Goal: Task Accomplishment & Management: Manage account settings

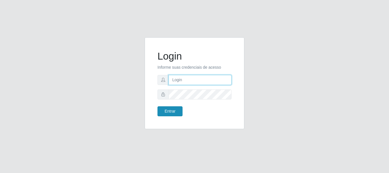
type input "victorbarros983@gmail.com"
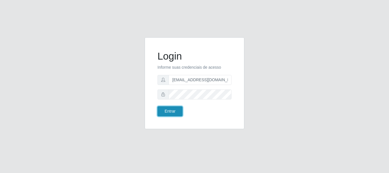
click at [168, 114] on button "Entrar" at bounding box center [170, 111] width 25 height 10
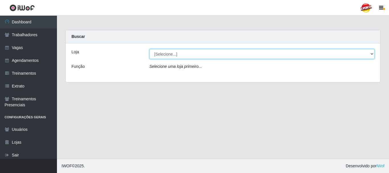
click at [183, 55] on select "[Selecione...] Supercop - [GEOGRAPHIC_DATA]" at bounding box center [262, 54] width 225 height 10
select select "522"
click at [150, 49] on select "[Selecione...] Supercop - [GEOGRAPHIC_DATA]" at bounding box center [262, 54] width 225 height 10
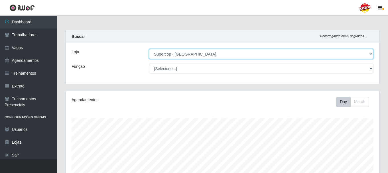
scroll to position [118, 313]
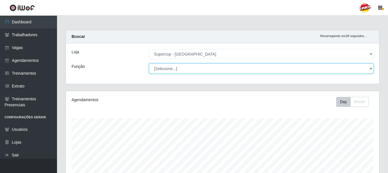
click at [221, 70] on select "[Selecione...] Balconista de Padaria Balconista de Padaria + Balconista de Pada…" at bounding box center [261, 69] width 224 height 10
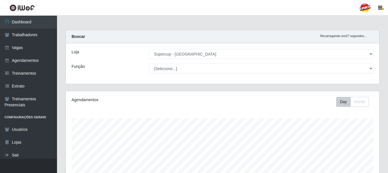
click at [111, 75] on div "Loja [Selecione...] Supercop - São Francisco Função [Selecione...] Balconista d…" at bounding box center [222, 63] width 313 height 40
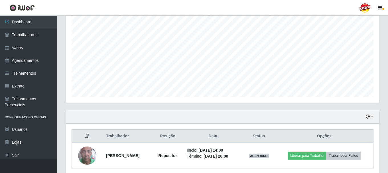
scroll to position [129, 0]
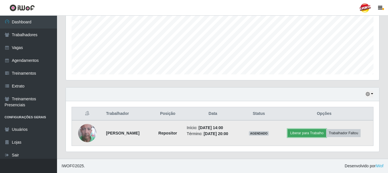
click at [304, 133] on button "Liberar para Trabalho" at bounding box center [307, 133] width 38 height 8
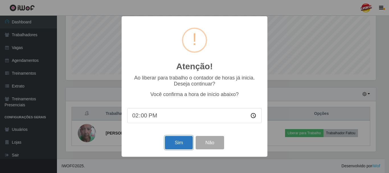
click at [178, 141] on button "Sim" at bounding box center [179, 142] width 28 height 13
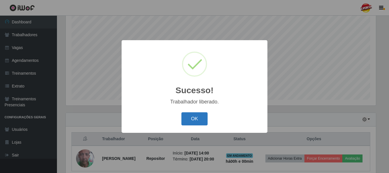
click at [204, 118] on button "OK" at bounding box center [195, 118] width 27 height 13
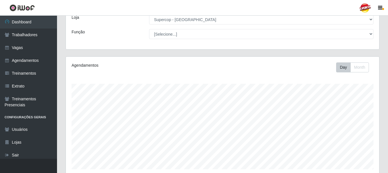
scroll to position [19, 0]
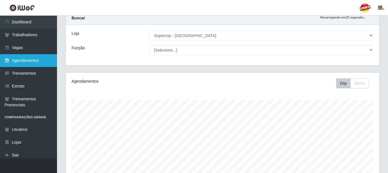
click at [31, 62] on link "Agendamentos" at bounding box center [28, 60] width 57 height 13
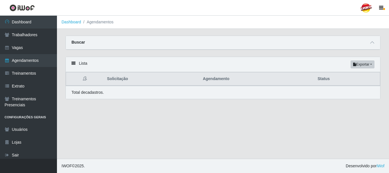
click at [69, 66] on div "Lista Exportar PDF Excel" at bounding box center [223, 64] width 315 height 15
click at [70, 64] on div "Lista Exportar PDF Excel" at bounding box center [223, 64] width 315 height 15
click at [80, 63] on div "Lista Exportar PDF Excel" at bounding box center [223, 64] width 315 height 15
click at [72, 64] on icon at bounding box center [74, 63] width 4 height 4
click at [83, 66] on div "Lista Exportar PDF Excel" at bounding box center [223, 64] width 315 height 15
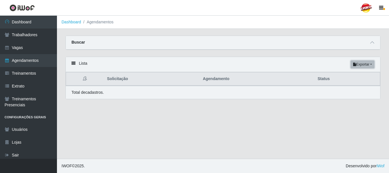
click at [362, 65] on button "Exportar" at bounding box center [363, 64] width 24 height 8
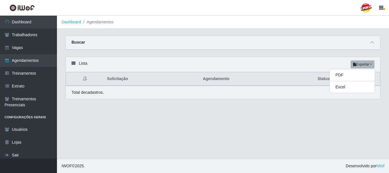
drag, startPoint x: 316, startPoint y: 111, endPoint x: 274, endPoint y: 95, distance: 44.5
click at [316, 111] on main "Dashboard Agendamentos Carregando... Buscar Início em Término em Status [Seleci…" at bounding box center [223, 87] width 332 height 143
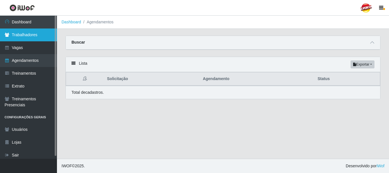
click at [31, 34] on link "Trabalhadores" at bounding box center [28, 35] width 57 height 13
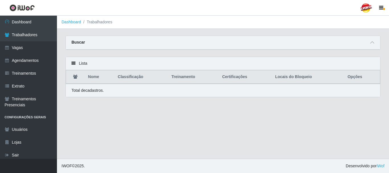
click at [77, 63] on div "Lista" at bounding box center [223, 63] width 315 height 13
click at [72, 64] on icon at bounding box center [74, 63] width 4 height 4
click at [82, 64] on div "Lista" at bounding box center [223, 63] width 315 height 13
click at [75, 62] on icon at bounding box center [74, 63] width 4 height 4
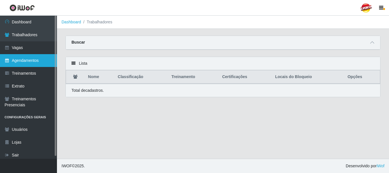
click at [28, 58] on link "Agendamentos" at bounding box center [28, 60] width 57 height 13
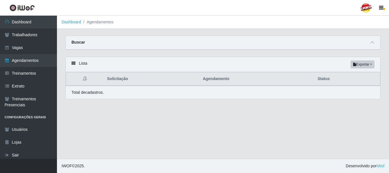
click at [73, 64] on icon at bounding box center [74, 63] width 4 height 4
click at [86, 64] on div "Lista Exportar PDF Excel" at bounding box center [223, 64] width 315 height 15
click at [372, 66] on button "Exportar" at bounding box center [363, 64] width 24 height 8
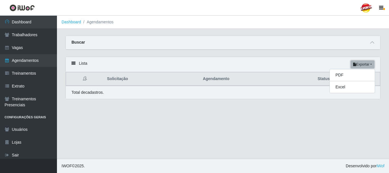
click at [372, 66] on button "Exportar" at bounding box center [363, 64] width 24 height 8
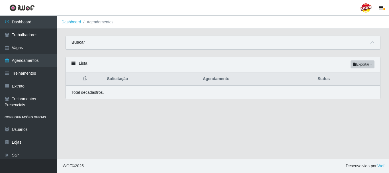
click at [335, 44] on div "Buscar" at bounding box center [223, 43] width 315 height 14
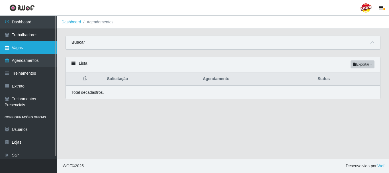
click at [26, 48] on link "Vagas" at bounding box center [28, 47] width 57 height 13
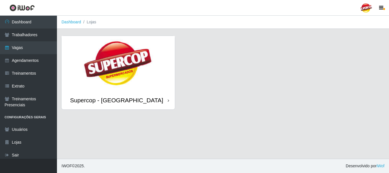
click at [170, 102] on div "Supercop - [GEOGRAPHIC_DATA]" at bounding box center [118, 100] width 113 height 19
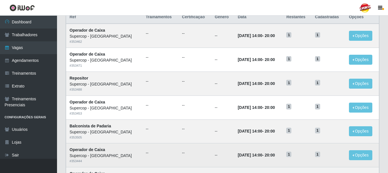
scroll to position [54, 0]
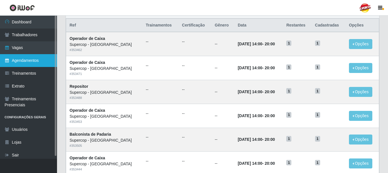
click at [34, 60] on link "Agendamentos" at bounding box center [28, 60] width 57 height 13
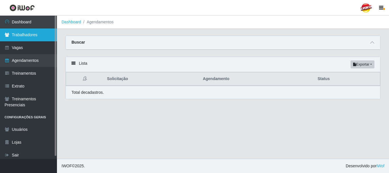
click at [28, 36] on link "Trabalhadores" at bounding box center [28, 35] width 57 height 13
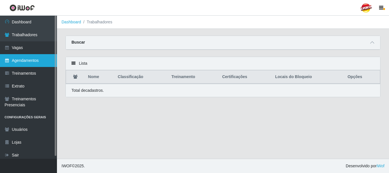
click at [34, 59] on link "Agendamentos" at bounding box center [28, 60] width 57 height 13
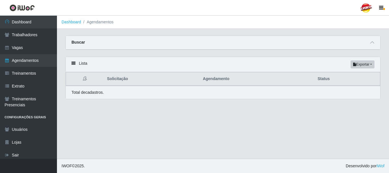
click at [84, 78] on icon at bounding box center [85, 78] width 4 height 4
click at [74, 64] on icon at bounding box center [74, 63] width 4 height 4
click at [80, 65] on div "Lista Exportar PDF Excel" at bounding box center [223, 64] width 315 height 15
click at [85, 64] on div "Lista Exportar PDF Excel" at bounding box center [223, 64] width 315 height 15
click at [84, 40] on div "Buscar" at bounding box center [223, 43] width 315 height 14
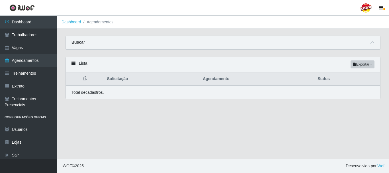
click at [121, 45] on div "Buscar" at bounding box center [223, 43] width 315 height 14
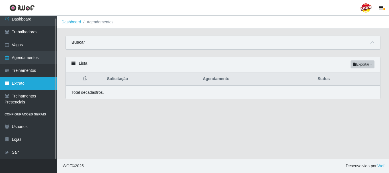
click at [36, 82] on link "Extrato" at bounding box center [28, 83] width 57 height 13
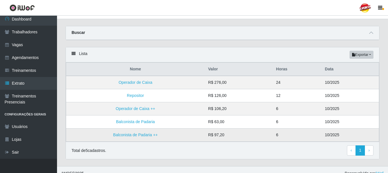
scroll to position [17, 0]
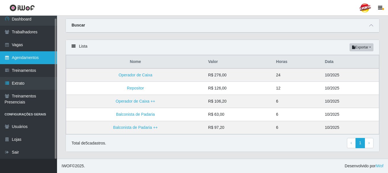
click at [34, 56] on link "Agendamentos" at bounding box center [28, 57] width 57 height 13
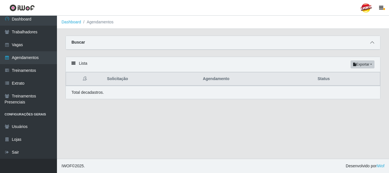
click at [373, 43] on icon at bounding box center [373, 42] width 4 height 4
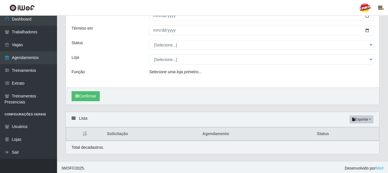
scroll to position [47, 0]
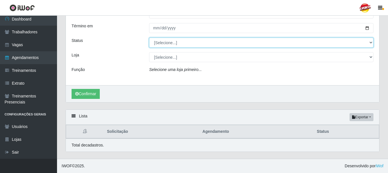
click at [168, 42] on select "[Selecione...] AGENDADO AGUARDANDO LIBERAR EM ANDAMENTO EM REVISÃO FINALIZADO C…" at bounding box center [261, 43] width 224 height 10
select select "AGENDADO"
click at [149, 38] on select "[Selecione...] AGENDADO AGUARDANDO LIBERAR EM ANDAMENTO EM REVISÃO FINALIZADO C…" at bounding box center [261, 43] width 224 height 10
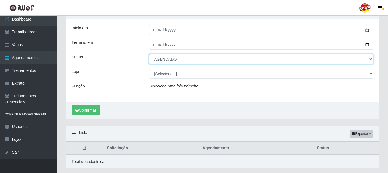
scroll to position [19, 0]
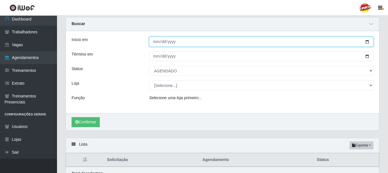
click at [368, 42] on input "Início em" at bounding box center [261, 42] width 224 height 10
type input "[DATE]"
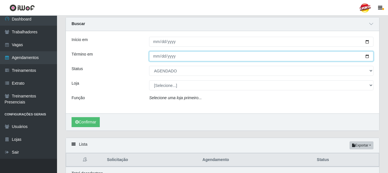
click at [369, 56] on input "Término em" at bounding box center [261, 56] width 224 height 10
type input "[DATE]"
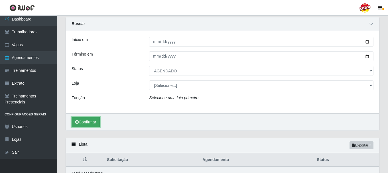
click at [94, 121] on button "Confirmar" at bounding box center [86, 122] width 28 height 10
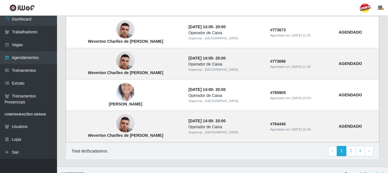
scroll to position [522, 0]
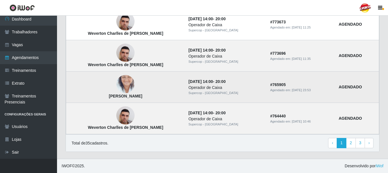
click at [124, 82] on img at bounding box center [125, 84] width 18 height 32
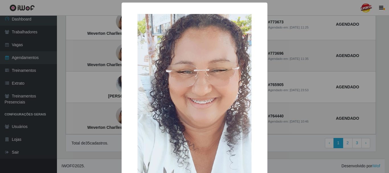
click at [81, 94] on div "× Izabel Cristina da Silva Santos OK Cancel" at bounding box center [194, 86] width 389 height 173
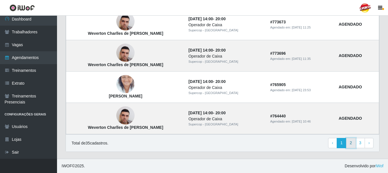
click at [349, 143] on link "2" at bounding box center [351, 143] width 10 height 10
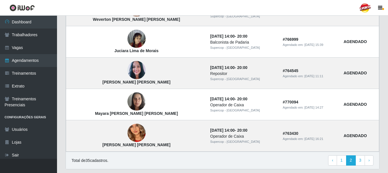
scroll to position [422, 0]
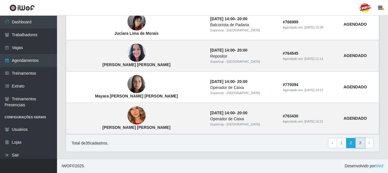
click at [361, 143] on link "3" at bounding box center [360, 143] width 10 height 10
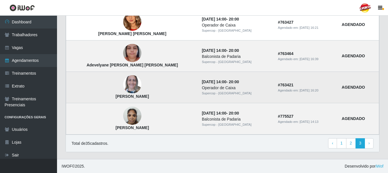
scroll to position [109, 0]
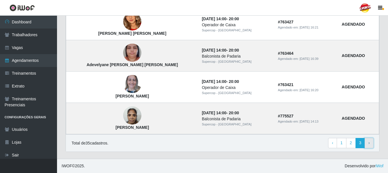
click at [369, 145] on span "›" at bounding box center [368, 143] width 1 height 5
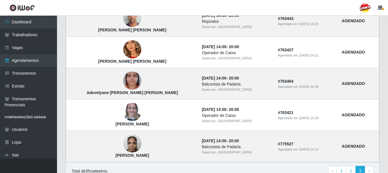
scroll to position [109, 0]
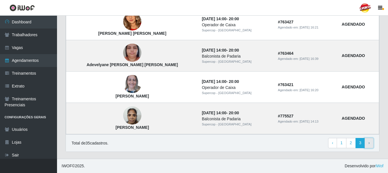
click at [368, 144] on link "› Next" at bounding box center [369, 143] width 9 height 10
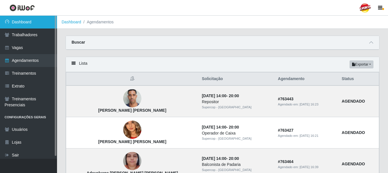
click at [19, 23] on link "Dashboard" at bounding box center [28, 22] width 57 height 13
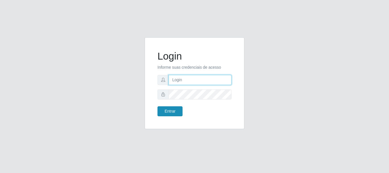
type input "victorbarros983@gmail.com"
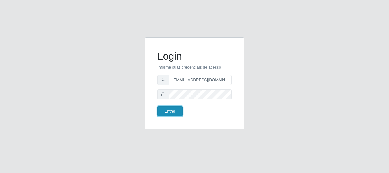
click at [171, 113] on button "Entrar" at bounding box center [170, 111] width 25 height 10
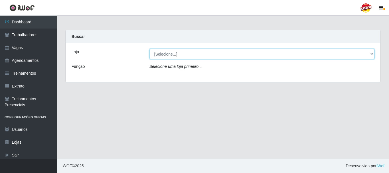
click at [172, 53] on select "[Selecione...] Supercop - [GEOGRAPHIC_DATA]" at bounding box center [262, 54] width 225 height 10
select select "522"
click at [150, 49] on select "[Selecione...] Supercop - [GEOGRAPHIC_DATA]" at bounding box center [262, 54] width 225 height 10
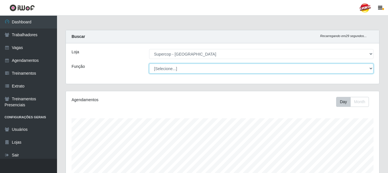
click at [172, 67] on select "[Selecione...] Balconista de Padaria Balconista de Padaria + Balconista de Pada…" at bounding box center [261, 69] width 224 height 10
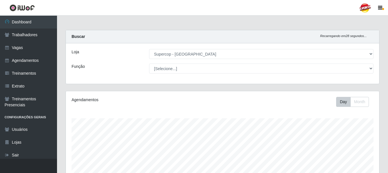
click at [104, 89] on div "Carregando... Buscar Recarregando em 28 segundos... Loja [Selecione...] Superco…" at bounding box center [222, 60] width 322 height 61
click at [34, 61] on link "Agendamentos" at bounding box center [28, 60] width 57 height 13
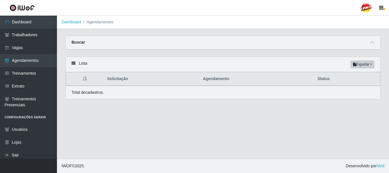
click at [75, 64] on icon at bounding box center [74, 63] width 4 height 4
click at [77, 44] on strong "Buscar" at bounding box center [78, 42] width 13 height 5
click at [78, 44] on strong "Buscar" at bounding box center [78, 42] width 13 height 5
click at [375, 43] on span at bounding box center [372, 42] width 7 height 7
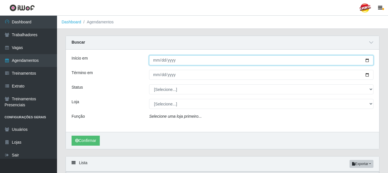
click at [367, 62] on input "Início em" at bounding box center [261, 60] width 224 height 10
type input "[DATE]"
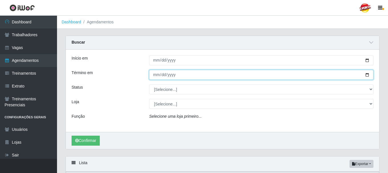
click at [369, 74] on input "Término em" at bounding box center [261, 75] width 224 height 10
type input "[DATE]"
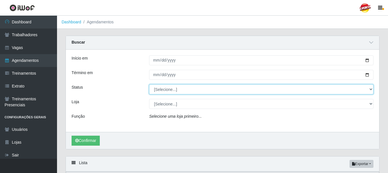
click at [197, 88] on select "[Selecione...] AGENDADO AGUARDANDO LIBERAR EM ANDAMENTO EM REVISÃO FINALIZADO C…" at bounding box center [261, 89] width 224 height 10
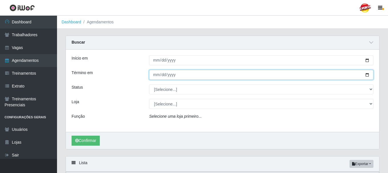
click at [211, 75] on input "[DATE]" at bounding box center [261, 75] width 224 height 10
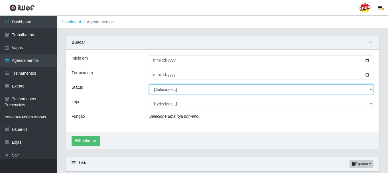
click at [177, 89] on select "[Selecione...] AGENDADO AGUARDANDO LIBERAR EM ANDAMENTO EM REVISÃO FINALIZADO C…" at bounding box center [261, 89] width 224 height 10
select select "AGENDADO"
click at [149, 85] on select "[Selecione...] AGENDADO AGUARDANDO LIBERAR EM ANDAMENTO EM REVISÃO FINALIZADO C…" at bounding box center [261, 89] width 224 height 10
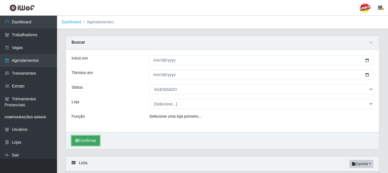
click at [94, 141] on button "Confirmar" at bounding box center [86, 141] width 28 height 10
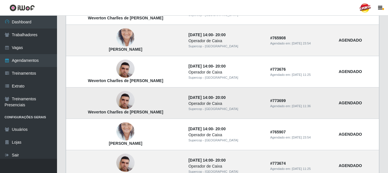
scroll to position [314, 0]
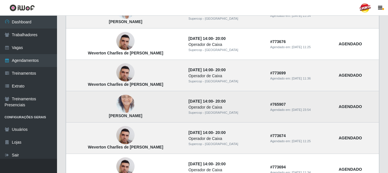
click at [123, 104] on img at bounding box center [125, 104] width 18 height 32
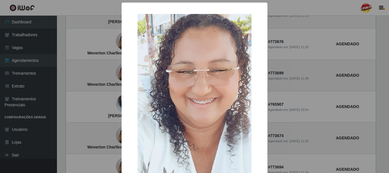
click at [97, 118] on div "× Izabel Cristina da Silva Santos OK Cancel" at bounding box center [194, 86] width 389 height 173
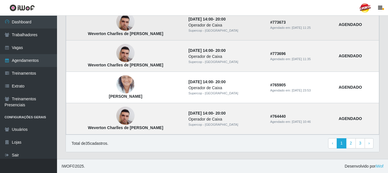
scroll to position [522, 0]
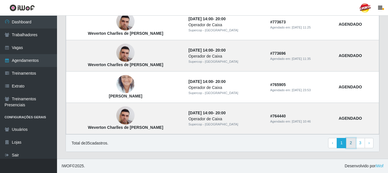
click at [350, 145] on link "2" at bounding box center [351, 143] width 10 height 10
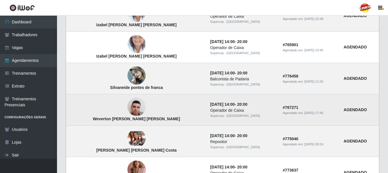
scroll to position [114, 0]
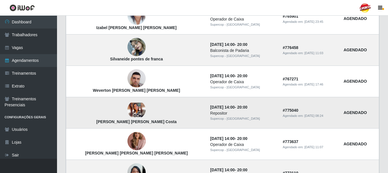
click at [127, 108] on img at bounding box center [136, 110] width 18 height 15
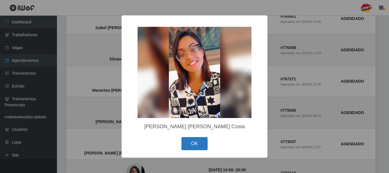
click at [196, 145] on button "OK" at bounding box center [195, 143] width 27 height 13
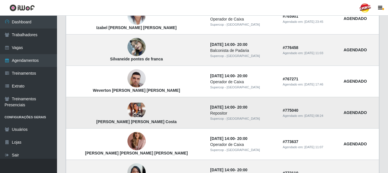
scroll to position [143, 0]
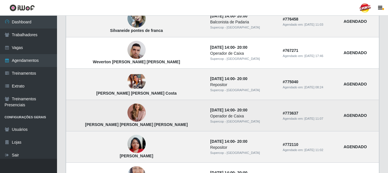
click at [127, 112] on img at bounding box center [136, 112] width 18 height 25
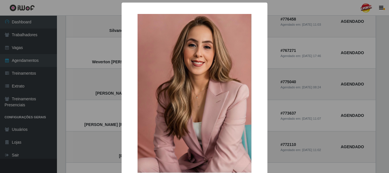
click at [101, 130] on div "× Carla Milena da Silva Santos OK Cancel" at bounding box center [194, 86] width 389 height 173
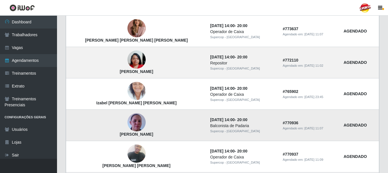
scroll to position [228, 0]
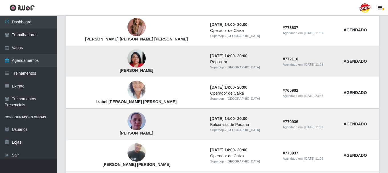
click at [127, 58] on img at bounding box center [136, 58] width 18 height 24
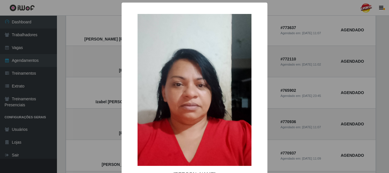
click at [81, 91] on div "× Suely Silva de Souza OK Cancel" at bounding box center [194, 86] width 389 height 173
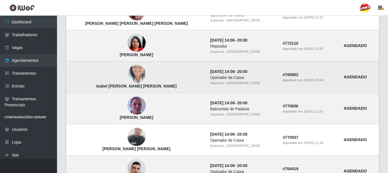
scroll to position [285, 0]
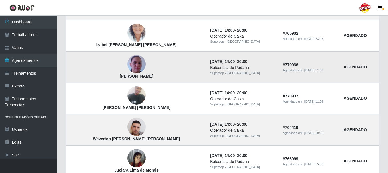
click at [127, 64] on img at bounding box center [136, 64] width 18 height 32
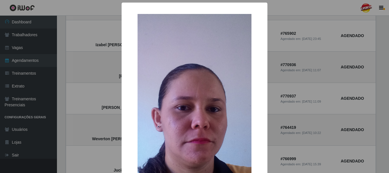
click at [90, 92] on div "× Edna Ricardo de Menezes OK Cancel" at bounding box center [194, 86] width 389 height 173
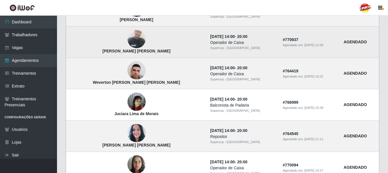
scroll to position [342, 0]
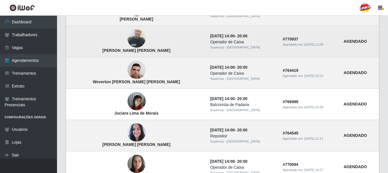
click at [127, 40] on img at bounding box center [136, 39] width 18 height 24
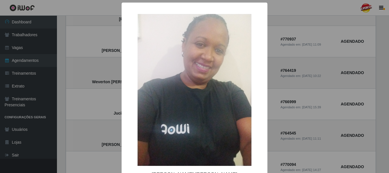
click at [76, 108] on div "× Luzia Maria Tibúrcio OK Cancel" at bounding box center [194, 86] width 389 height 173
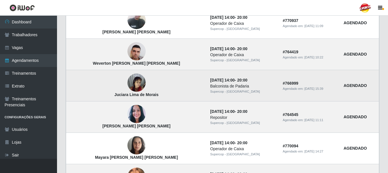
scroll to position [371, 0]
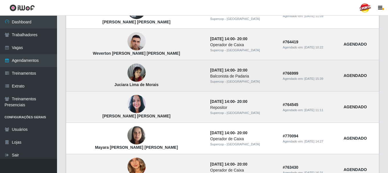
click at [127, 72] on img at bounding box center [136, 73] width 18 height 24
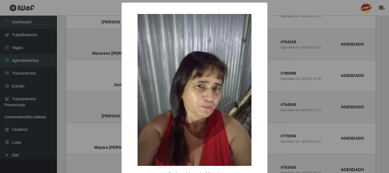
click at [77, 91] on div "× Juciara Lima de Morais OK Cancel" at bounding box center [194, 86] width 389 height 173
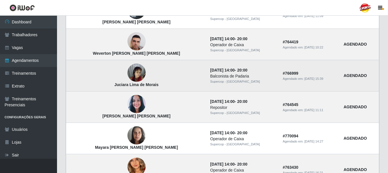
click at [127, 73] on img at bounding box center [136, 73] width 18 height 24
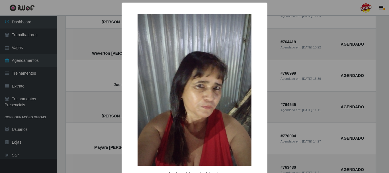
click at [102, 82] on div "× Juciara Lima de Morais OK Cancel" at bounding box center [194, 86] width 389 height 173
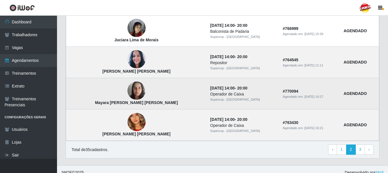
scroll to position [422, 0]
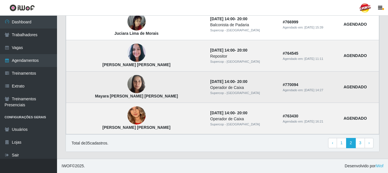
click at [127, 86] on img at bounding box center [136, 84] width 18 height 24
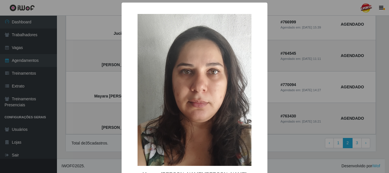
click at [85, 102] on div "× Mayara Ellen Lima Ferreira OK Cancel" at bounding box center [194, 86] width 389 height 173
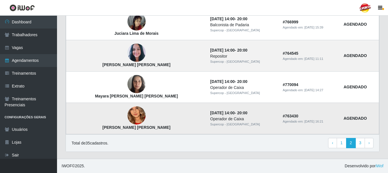
click at [127, 116] on img at bounding box center [136, 116] width 18 height 40
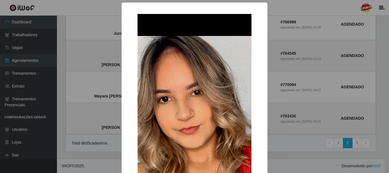
click at [78, 118] on div "× [PERSON_NAME] [PERSON_NAME] OK Cancel" at bounding box center [194, 86] width 389 height 173
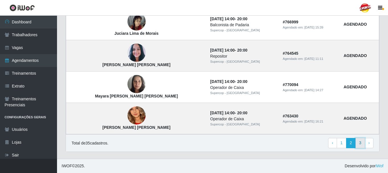
click at [362, 144] on link "3" at bounding box center [360, 143] width 10 height 10
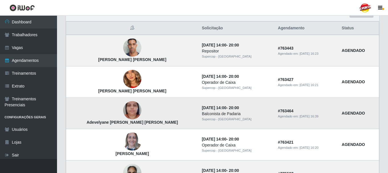
scroll to position [109, 0]
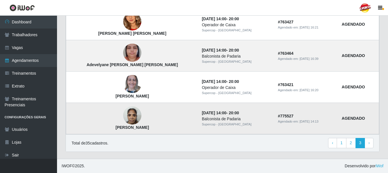
click at [123, 118] on img at bounding box center [132, 115] width 18 height 24
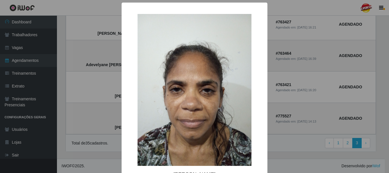
click at [107, 152] on div "× [PERSON_NAME] OK Cancel" at bounding box center [194, 86] width 389 height 173
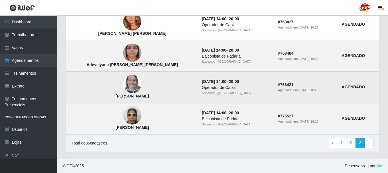
click at [123, 85] on img at bounding box center [132, 84] width 18 height 24
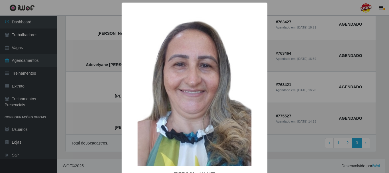
click at [84, 111] on div "× [PERSON_NAME] OK Cancel" at bounding box center [194, 86] width 389 height 173
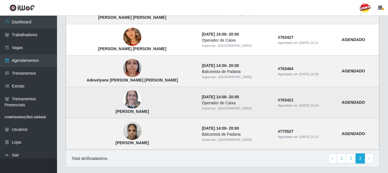
scroll to position [80, 0]
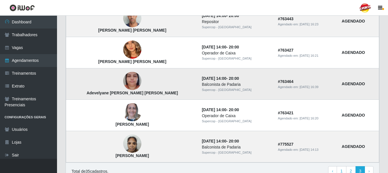
click at [123, 83] on img at bounding box center [132, 81] width 18 height 32
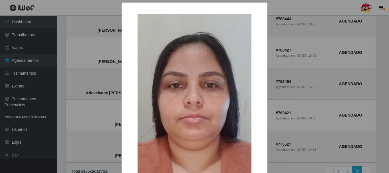
click at [95, 96] on div "× Adevelyane [PERSON_NAME] [PERSON_NAME] OK Cancel" at bounding box center [194, 86] width 389 height 173
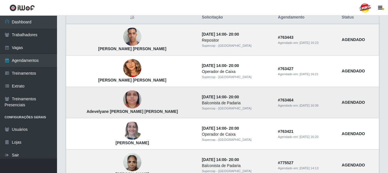
scroll to position [52, 0]
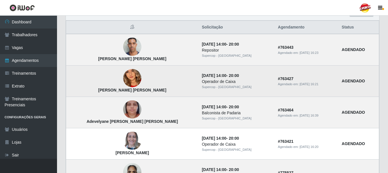
click at [123, 85] on img at bounding box center [132, 78] width 18 height 40
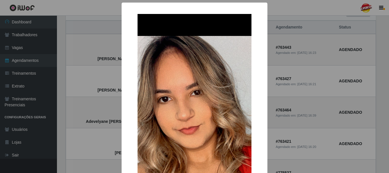
click at [86, 109] on div "× [PERSON_NAME] [PERSON_NAME] OK Cancel" at bounding box center [194, 86] width 389 height 173
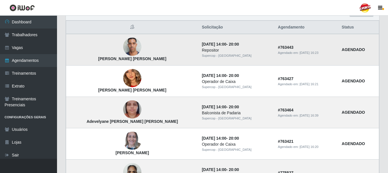
click at [123, 52] on img at bounding box center [132, 47] width 18 height 24
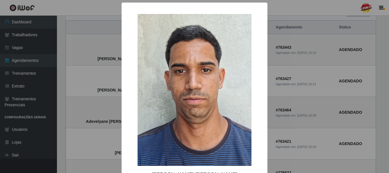
click at [84, 117] on div "× Erivelton da Silva Cavalcante OK Cancel" at bounding box center [194, 86] width 389 height 173
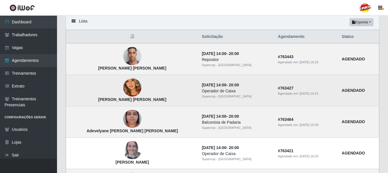
scroll to position [0, 0]
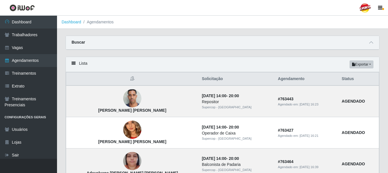
click at [81, 42] on strong "Buscar" at bounding box center [78, 42] width 13 height 5
click at [373, 42] on icon at bounding box center [371, 42] width 4 height 4
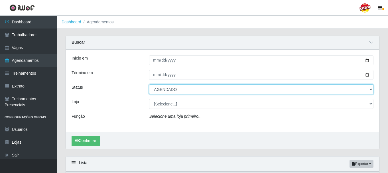
click at [371, 90] on select "[Selecione...] AGENDADO AGUARDANDO LIBERAR EM ANDAMENTO EM REVISÃO FINALIZADO C…" at bounding box center [261, 89] width 224 height 10
select select "FINALIZADO"
click at [149, 85] on select "[Selecione...] AGENDADO AGUARDANDO LIBERAR EM ANDAMENTO EM REVISÃO FINALIZADO C…" at bounding box center [261, 89] width 224 height 10
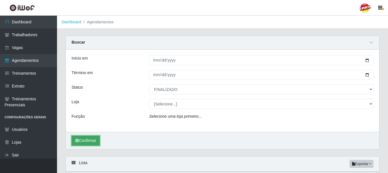
click at [86, 143] on button "Confirmar" at bounding box center [86, 141] width 28 height 10
click at [90, 140] on button "Confirmar" at bounding box center [86, 141] width 28 height 10
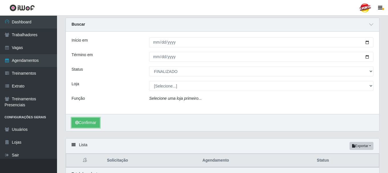
scroll to position [47, 0]
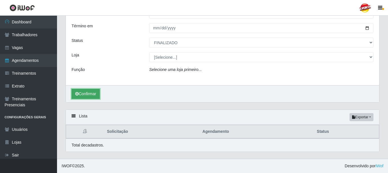
click at [92, 95] on button "Confirmar" at bounding box center [86, 94] width 28 height 10
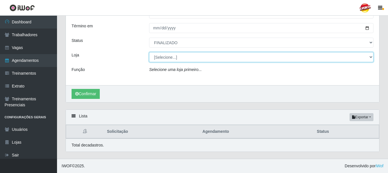
click at [180, 58] on select "[Selecione...] Supercop - [GEOGRAPHIC_DATA]" at bounding box center [261, 57] width 224 height 10
select select "522"
click at [149, 52] on select "[Selecione...] Supercop - [GEOGRAPHIC_DATA]" at bounding box center [261, 57] width 224 height 10
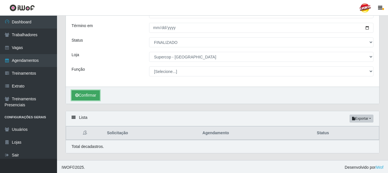
click at [95, 95] on button "Confirmar" at bounding box center [86, 95] width 28 height 10
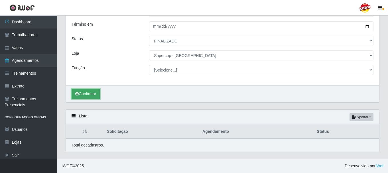
click at [84, 94] on button "Confirmar" at bounding box center [86, 94] width 28 height 10
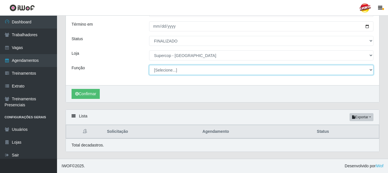
click at [164, 70] on select "[Selecione...] Balconista de Padaria Balconista de Padaria + Balconista de Pada…" at bounding box center [261, 70] width 224 height 10
click at [160, 70] on select "[Selecione...] Balconista de Padaria Balconista de Padaria + Balconista de Pada…" at bounding box center [261, 70] width 224 height 10
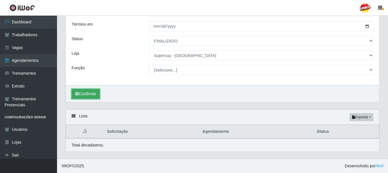
click at [93, 93] on button "Confirmar" at bounding box center [86, 94] width 28 height 10
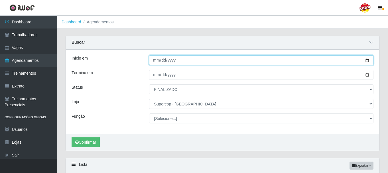
click at [366, 61] on input "[DATE]" at bounding box center [261, 60] width 224 height 10
type input "2025-09-01"
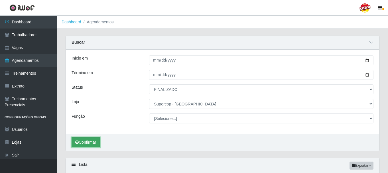
click at [90, 140] on button "Confirmar" at bounding box center [86, 142] width 28 height 10
click at [93, 143] on button "Confirmar" at bounding box center [86, 142] width 28 height 10
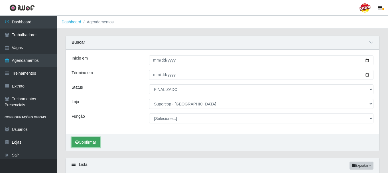
click at [93, 143] on button "Confirmar" at bounding box center [86, 142] width 28 height 10
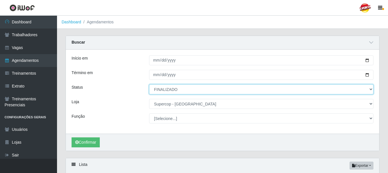
click at [371, 90] on select "[Selecione...] AGENDADO AGUARDANDO LIBERAR EM ANDAMENTO EM REVISÃO FINALIZADO C…" at bounding box center [261, 89] width 224 height 10
select select "[Selecione...]"
click at [149, 85] on select "[Selecione...] AGENDADO AGUARDANDO LIBERAR EM ANDAMENTO EM REVISÃO FINALIZADO C…" at bounding box center [261, 89] width 224 height 10
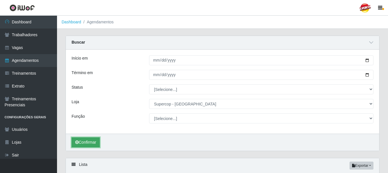
click at [87, 145] on button "Confirmar" at bounding box center [86, 142] width 28 height 10
click at [97, 142] on button "Confirmar" at bounding box center [86, 142] width 28 height 10
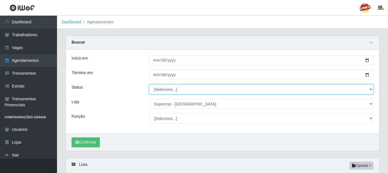
click at [369, 90] on select "[Selecione...] AGENDADO AGUARDANDO LIBERAR EM ANDAMENTO EM REVISÃO FINALIZADO C…" at bounding box center [261, 89] width 224 height 10
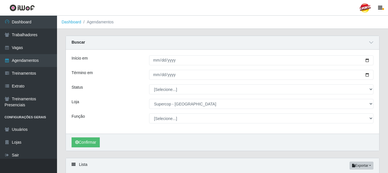
click at [124, 162] on div "Lista Exportar PDF Excel" at bounding box center [222, 165] width 313 height 15
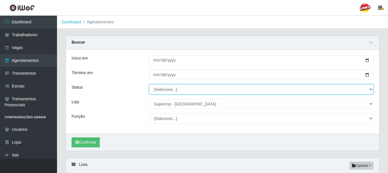
click at [165, 90] on select "[Selecione...] AGENDADO AGUARDANDO LIBERAR EM ANDAMENTO EM REVISÃO FINALIZADO C…" at bounding box center [261, 89] width 224 height 10
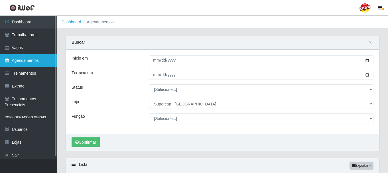
click at [30, 60] on link "Agendamentos" at bounding box center [28, 60] width 57 height 13
select select "[Selecione...]"
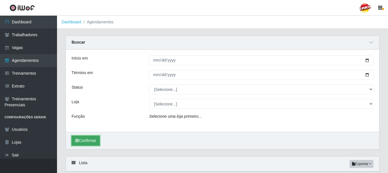
click at [95, 141] on button "Confirmar" at bounding box center [86, 141] width 28 height 10
click at [368, 47] on div "Buscar" at bounding box center [222, 43] width 313 height 14
click at [369, 44] on icon at bounding box center [371, 42] width 4 height 4
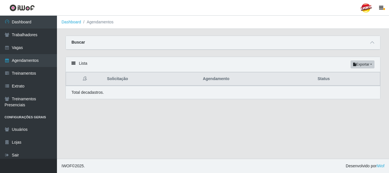
drag, startPoint x: 180, startPoint y: 144, endPoint x: 106, endPoint y: 123, distance: 76.9
click at [178, 142] on main "Dashboard Agendamentos Carregando... Buscar Início em Término em Status [Seleci…" at bounding box center [223, 87] width 332 height 143
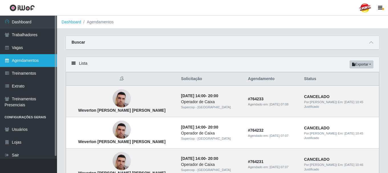
click at [24, 61] on link "Agendamentos" at bounding box center [28, 60] width 57 height 13
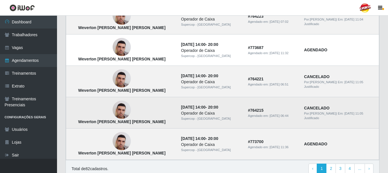
scroll to position [422, 0]
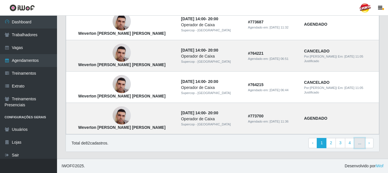
click at [359, 144] on link "..." at bounding box center [359, 143] width 11 height 10
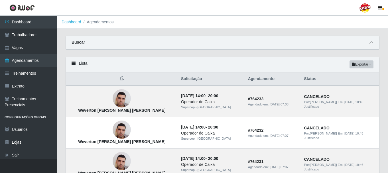
click at [373, 42] on span at bounding box center [371, 42] width 7 height 7
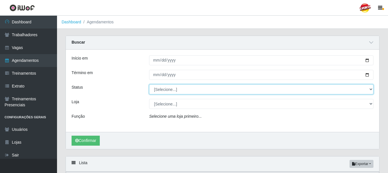
click at [177, 92] on select "[Selecione...] AGENDADO AGUARDANDO LIBERAR EM ANDAMENTO EM REVISÃO FINALIZADO C…" at bounding box center [261, 89] width 224 height 10
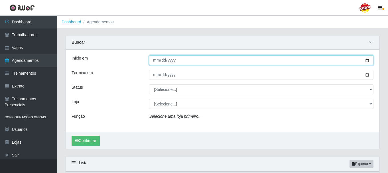
click at [279, 59] on input "Início em" at bounding box center [261, 60] width 224 height 10
click at [369, 60] on input "Início em" at bounding box center [261, 60] width 224 height 10
type input "[DATE]"
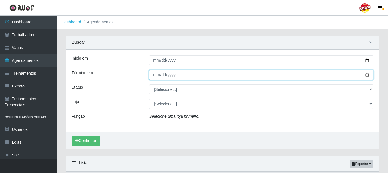
click at [365, 75] on input "Término em" at bounding box center [261, 75] width 224 height 10
type input "[DATE]"
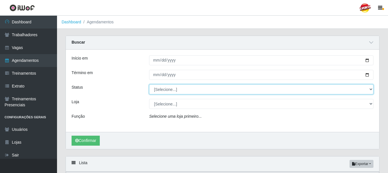
click at [220, 89] on select "[Selecione...] AGENDADO AGUARDANDO LIBERAR EM ANDAMENTO EM REVISÃO FINALIZADO C…" at bounding box center [261, 89] width 224 height 10
select select "AGENDADO"
click at [149, 85] on select "[Selecione...] AGENDADO AGUARDANDO LIBERAR EM ANDAMENTO EM REVISÃO FINALIZADO C…" at bounding box center [261, 89] width 224 height 10
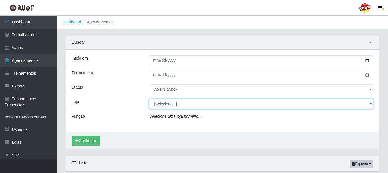
click at [369, 105] on select "[Selecione...] Supercop - [GEOGRAPHIC_DATA]" at bounding box center [261, 104] width 224 height 10
select select "522"
click at [149, 99] on select "[Selecione...] Supercop - [GEOGRAPHIC_DATA]" at bounding box center [261, 104] width 224 height 10
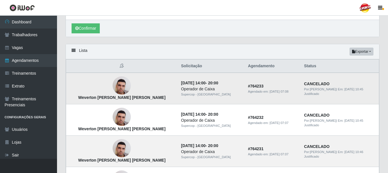
scroll to position [29, 0]
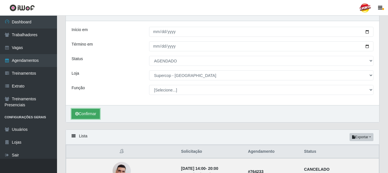
click at [82, 116] on button "Confirmar" at bounding box center [86, 114] width 28 height 10
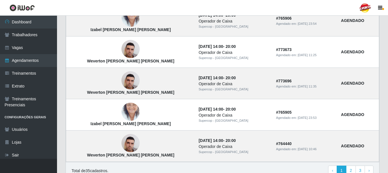
scroll to position [523, 0]
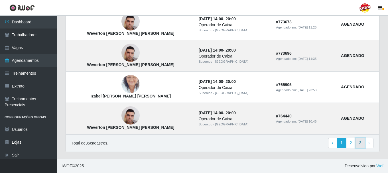
click at [363, 145] on link "3" at bounding box center [360, 143] width 10 height 10
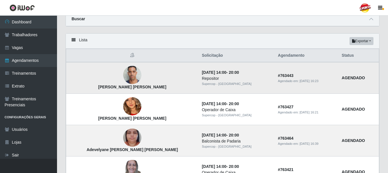
scroll to position [23, 0]
click at [354, 42] on icon "button" at bounding box center [353, 41] width 3 height 3
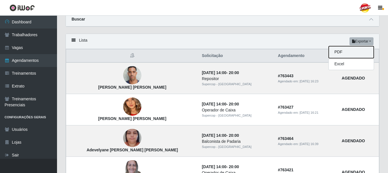
click at [344, 54] on button "PDF" at bounding box center [351, 52] width 45 height 12
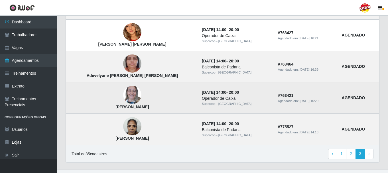
scroll to position [109, 0]
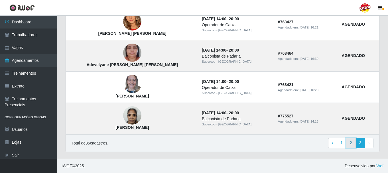
click at [351, 144] on link "2" at bounding box center [351, 143] width 10 height 10
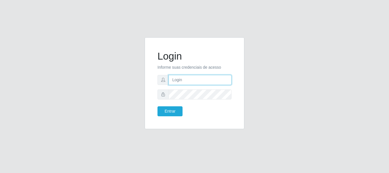
type input "[EMAIL_ADDRESS][DOMAIN_NAME]"
click at [184, 109] on div "Entrar" at bounding box center [173, 111] width 41 height 10
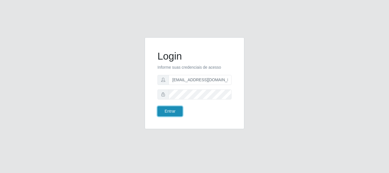
click at [174, 109] on button "Entrar" at bounding box center [170, 111] width 25 height 10
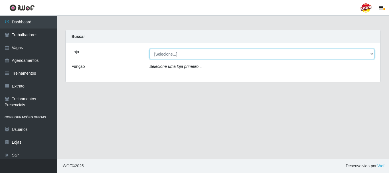
click at [200, 53] on select "[Selecione...] Supercop - [GEOGRAPHIC_DATA]" at bounding box center [262, 54] width 225 height 10
select select "522"
click at [150, 49] on select "[Selecione...] Supercop - [GEOGRAPHIC_DATA]" at bounding box center [262, 54] width 225 height 10
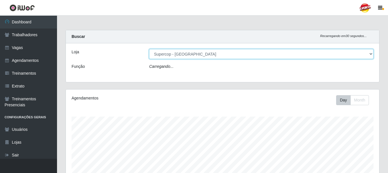
scroll to position [118, 313]
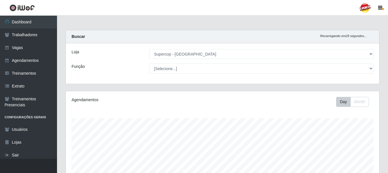
click at [168, 68] on select "[Selecione...] Balconista de Padaria Balconista de Padaria + Balconista de Pada…" at bounding box center [261, 69] width 224 height 10
click at [108, 67] on div "Função" at bounding box center [106, 69] width 78 height 10
click at [27, 62] on link "Agendamentos" at bounding box center [28, 60] width 57 height 13
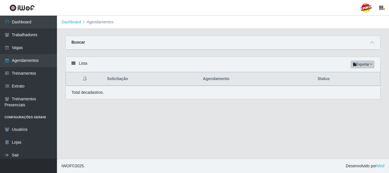
click at [96, 65] on div "Lista Exportar PDF Excel" at bounding box center [223, 64] width 315 height 15
click at [75, 64] on icon at bounding box center [74, 63] width 4 height 4
click at [373, 42] on icon at bounding box center [373, 42] width 4 height 4
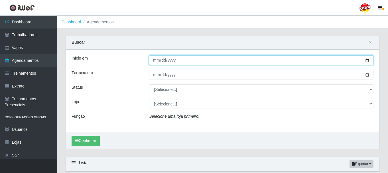
click at [366, 63] on input "Início em" at bounding box center [261, 60] width 224 height 10
type input "[DATE]"
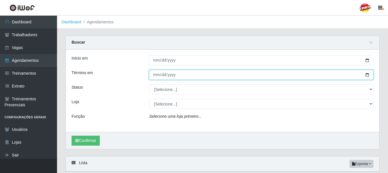
click at [367, 74] on input "Término em" at bounding box center [261, 75] width 224 height 10
type input "[DATE]"
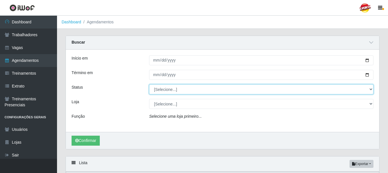
click at [187, 89] on select "[Selecione...] AGENDADO AGUARDANDO LIBERAR EM ANDAMENTO EM REVISÃO FINALIZADO C…" at bounding box center [261, 89] width 224 height 10
select select "AGENDADO"
click at [149, 85] on select "[Selecione...] AGENDADO AGUARDANDO LIBERAR EM ANDAMENTO EM REVISÃO FINALIZADO C…" at bounding box center [261, 89] width 224 height 10
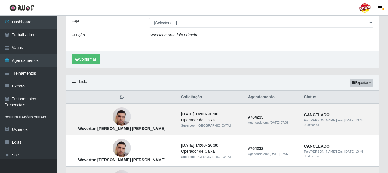
scroll to position [114, 0]
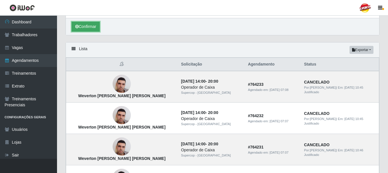
click at [88, 25] on button "Confirmar" at bounding box center [86, 27] width 28 height 10
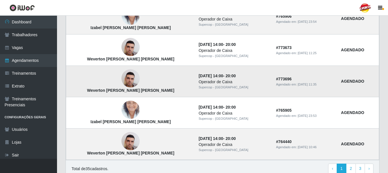
scroll to position [522, 0]
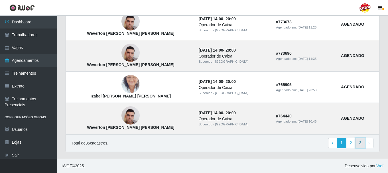
click at [362, 145] on link "3" at bounding box center [360, 143] width 10 height 10
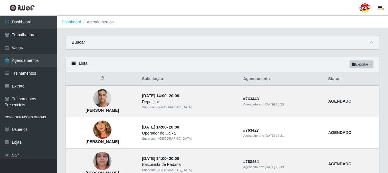
drag, startPoint x: 372, startPoint y: 46, endPoint x: 369, endPoint y: 45, distance: 3.2
click at [372, 46] on span at bounding box center [371, 42] width 7 height 7
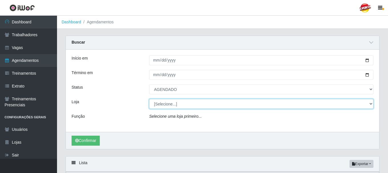
click at [371, 104] on select "[Selecione...] Supercop - [GEOGRAPHIC_DATA]" at bounding box center [261, 104] width 224 height 10
select select "522"
click at [149, 99] on select "[Selecione...] Supercop - [GEOGRAPHIC_DATA]" at bounding box center [261, 104] width 224 height 10
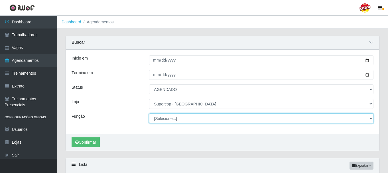
click at [169, 121] on select "[Selecione...] Balconista de Padaria Balconista de Padaria + Balconista de Pada…" at bounding box center [261, 118] width 224 height 10
click at [149, 114] on select "[Selecione...] Balconista de Padaria Balconista de Padaria + Balconista de Pada…" at bounding box center [261, 118] width 224 height 10
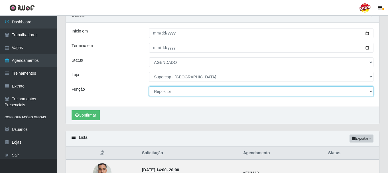
scroll to position [57, 0]
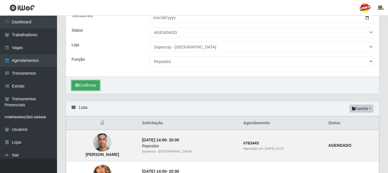
click at [91, 83] on button "Confirmar" at bounding box center [86, 85] width 28 height 10
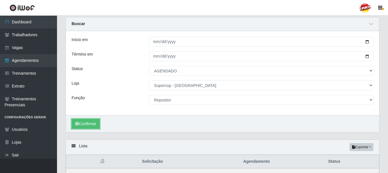
scroll to position [29, 0]
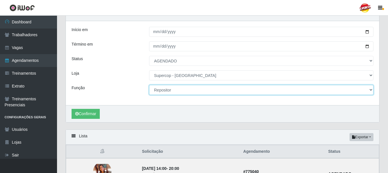
click at [370, 89] on select "[Selecione...] Balconista de Padaria Balconista de Padaria + Balconista de Pada…" at bounding box center [261, 90] width 224 height 10
click at [149, 85] on select "[Selecione...] Balconista de Padaria Balconista de Padaria + Balconista de Pada…" at bounding box center [261, 90] width 224 height 10
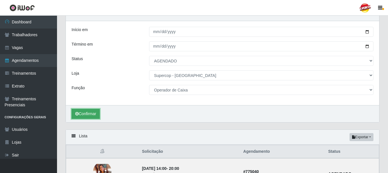
click at [93, 117] on button "Confirmar" at bounding box center [86, 114] width 28 height 10
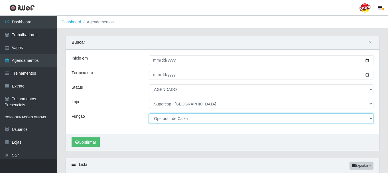
drag, startPoint x: 369, startPoint y: 119, endPoint x: 349, endPoint y: 119, distance: 20.5
click at [368, 119] on select "[Selecione...] Balconista de Padaria Balconista de Padaria + Balconista de Pada…" at bounding box center [261, 118] width 224 height 10
select select "115"
click at [149, 114] on select "[Selecione...] Balconista de Padaria Balconista de Padaria + Balconista de Pada…" at bounding box center [261, 118] width 224 height 10
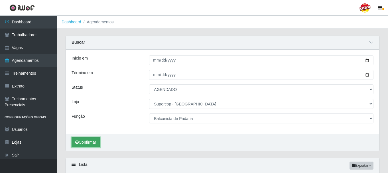
click at [96, 140] on button "Confirmar" at bounding box center [86, 142] width 28 height 10
click at [86, 143] on button "Confirmar" at bounding box center [86, 142] width 28 height 10
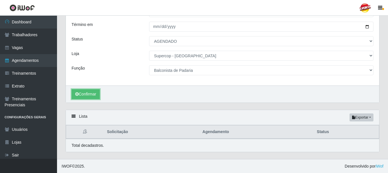
scroll to position [49, 0]
click at [88, 95] on button "Confirmar" at bounding box center [86, 94] width 28 height 10
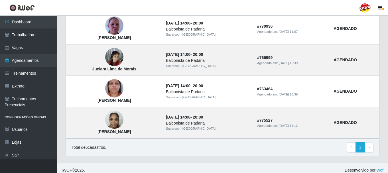
scroll to position [210, 0]
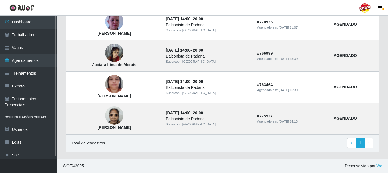
click at [40, 117] on li "Configurações Gerais" at bounding box center [28, 117] width 57 height 12
click at [25, 126] on link "Usuários" at bounding box center [28, 129] width 57 height 13
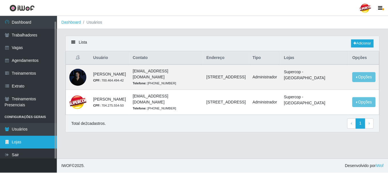
scroll to position [3, 0]
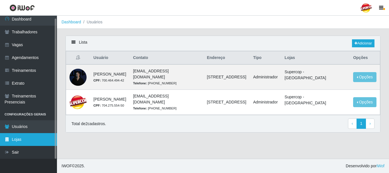
click at [24, 140] on link "Lojas" at bounding box center [28, 139] width 57 height 13
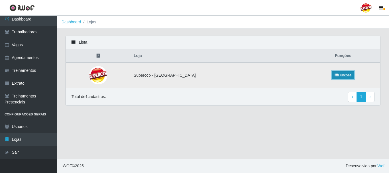
click at [332, 78] on link "Funções" at bounding box center [343, 75] width 22 height 8
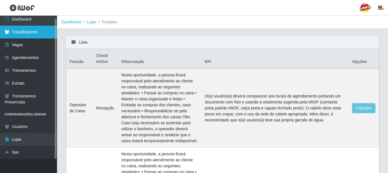
click at [22, 33] on link "Trabalhadores" at bounding box center [28, 32] width 57 height 13
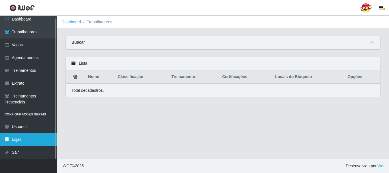
click at [42, 134] on link "Lojas" at bounding box center [28, 139] width 57 height 13
